Goal: Task Accomplishment & Management: Manage account settings

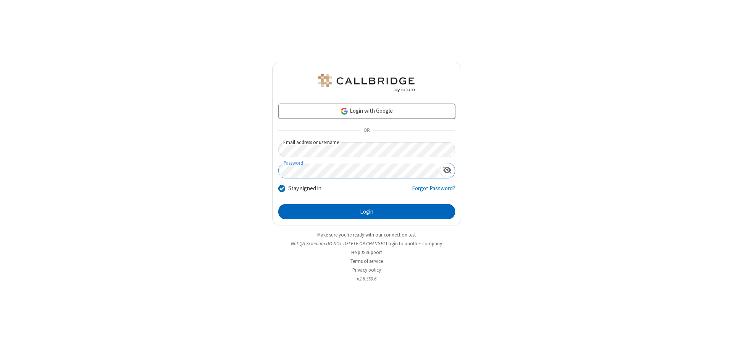
click at [367, 212] on button "Login" at bounding box center [366, 211] width 177 height 15
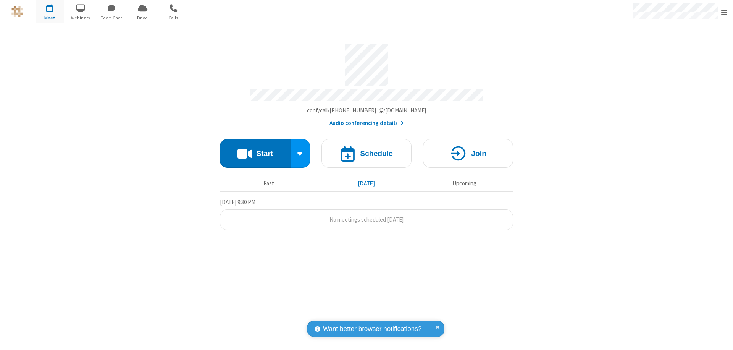
click at [725, 12] on span "Open menu" at bounding box center [725, 12] width 6 height 8
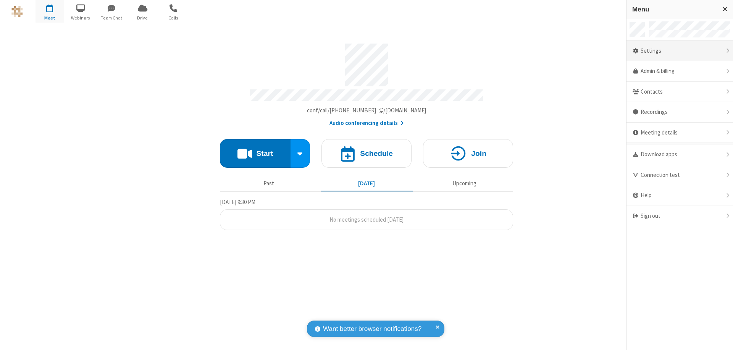
click at [680, 51] on div "Settings" at bounding box center [680, 51] width 107 height 21
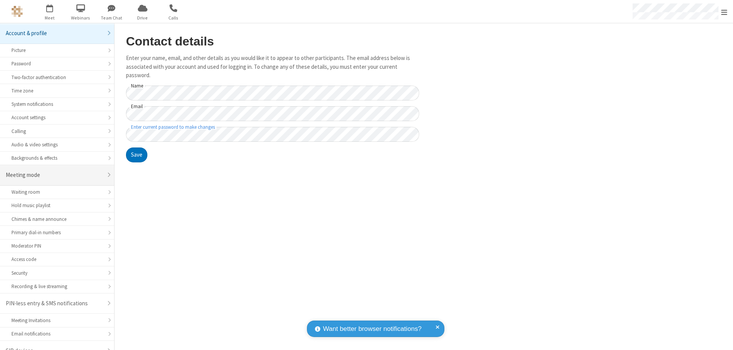
click at [54, 171] on div "Meeting mode" at bounding box center [54, 175] width 97 height 9
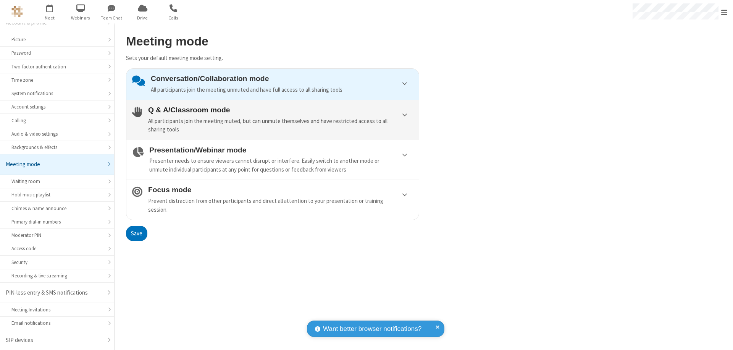
click at [273, 120] on div "All participants join the meeting muted, but can unmute themselves and have res…" at bounding box center [280, 125] width 265 height 17
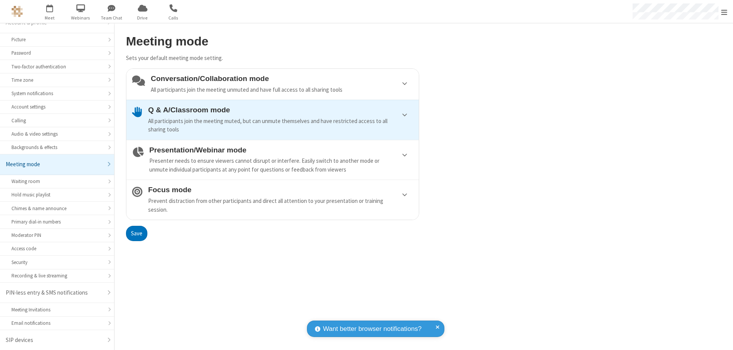
click at [136, 233] on button "Save" at bounding box center [136, 233] width 21 height 15
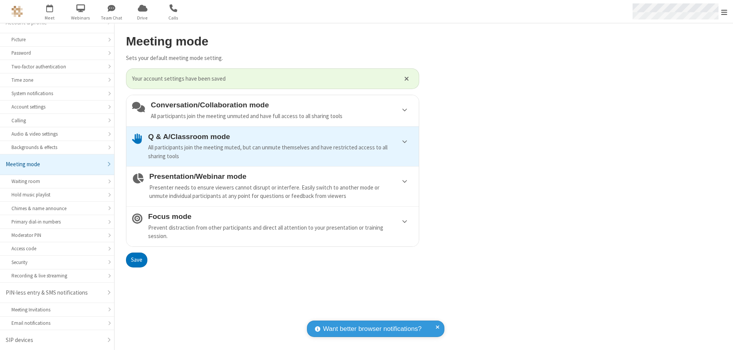
click at [725, 11] on span "Open menu" at bounding box center [725, 12] width 6 height 8
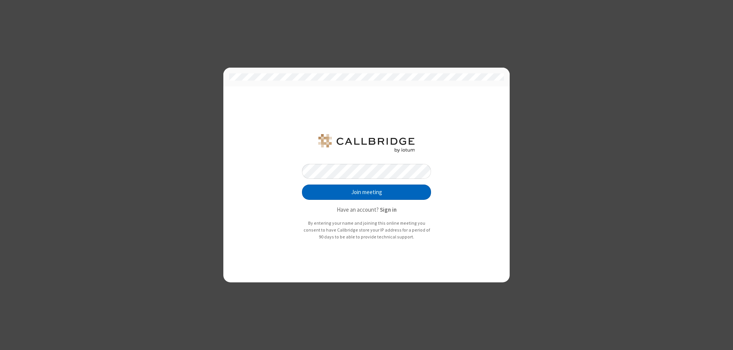
click at [367, 192] on button "Join meeting" at bounding box center [366, 192] width 129 height 15
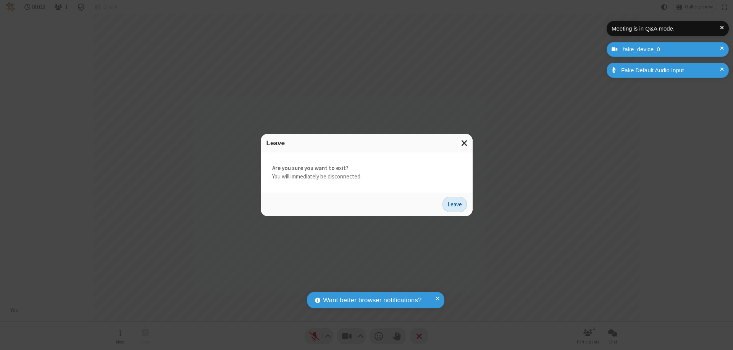
click at [455, 204] on button "Leave" at bounding box center [455, 204] width 24 height 15
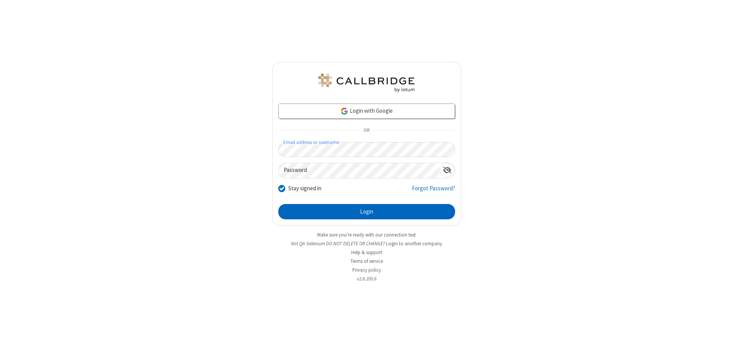
click at [367, 212] on button "Login" at bounding box center [366, 211] width 177 height 15
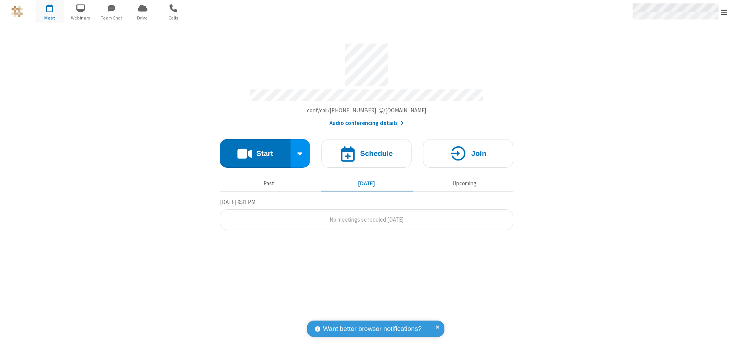
click at [725, 12] on span "Open menu" at bounding box center [725, 12] width 6 height 8
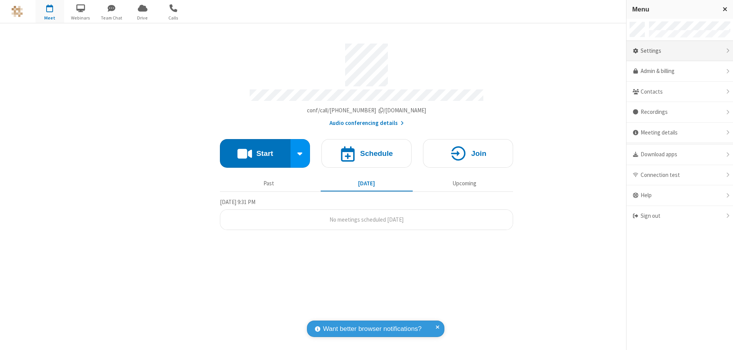
click at [680, 51] on div "Settings" at bounding box center [680, 51] width 107 height 21
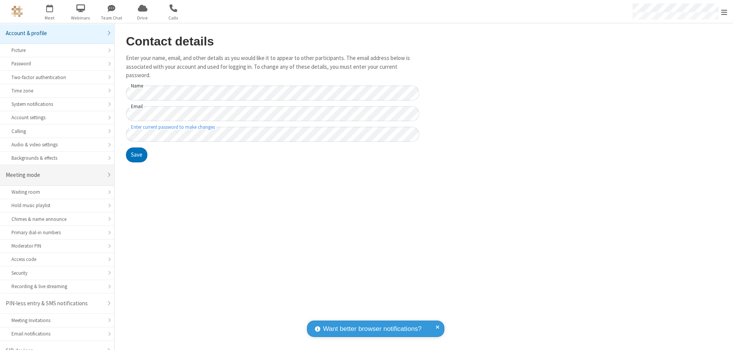
click at [54, 171] on div "Meeting mode" at bounding box center [54, 175] width 97 height 9
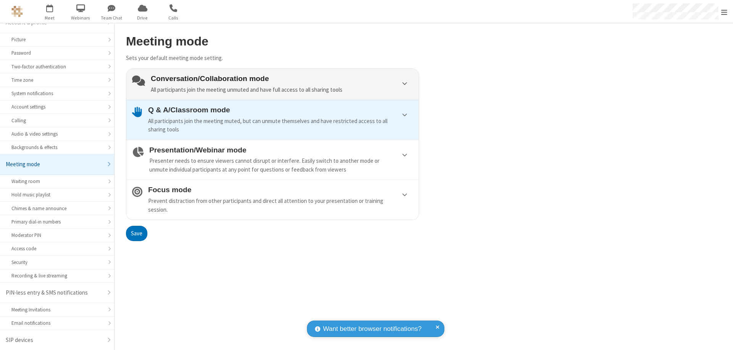
click at [273, 84] on div "Conversation/Collaboration mode All participants join the meeting unmuted and h…" at bounding box center [282, 83] width 262 height 19
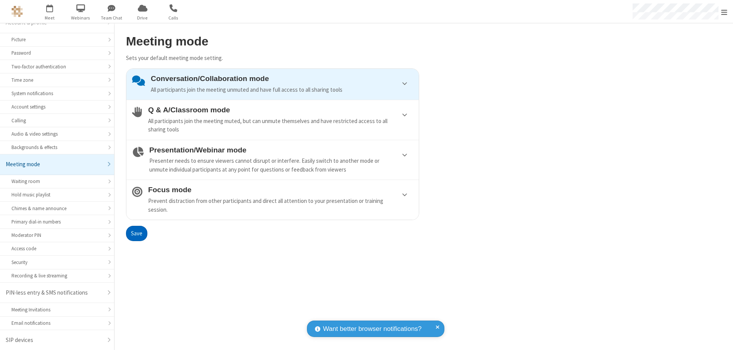
click at [136, 233] on button "Save" at bounding box center [136, 233] width 21 height 15
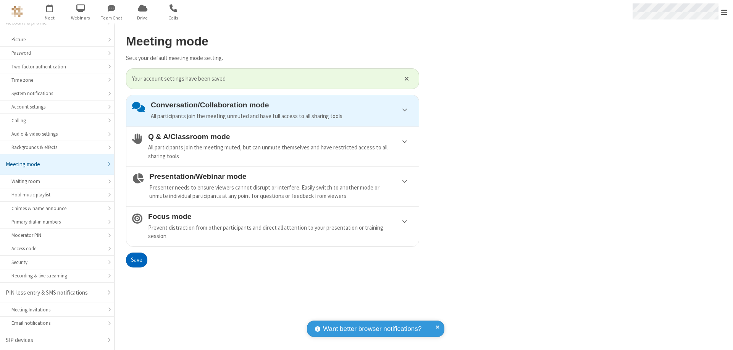
click at [725, 11] on span "Open menu" at bounding box center [725, 12] width 6 height 8
